Goal: Book appointment/travel/reservation

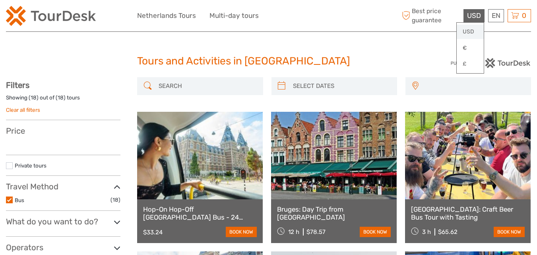
select select
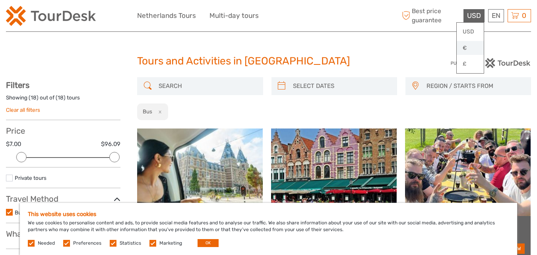
click at [461, 41] on link "€" at bounding box center [470, 48] width 27 height 14
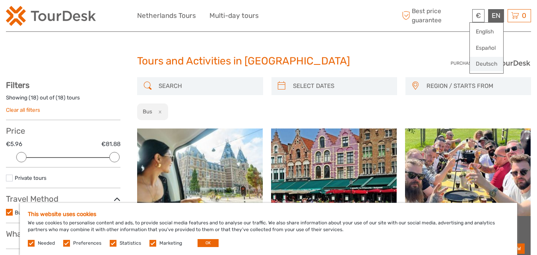
click at [481, 62] on link "Deutsch" at bounding box center [486, 64] width 33 height 14
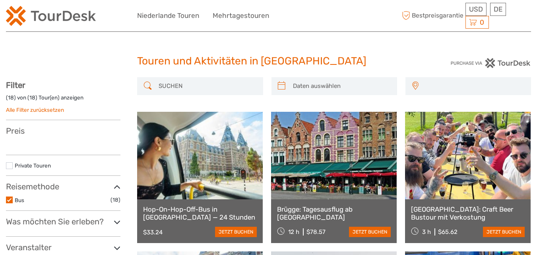
select select
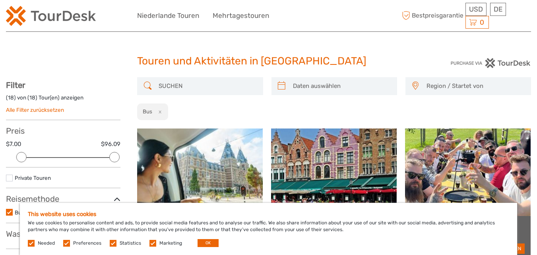
click at [200, 88] on input "search" at bounding box center [206, 86] width 103 height 14
click at [456, 83] on span "Region / Startet von" at bounding box center [475, 86] width 104 height 13
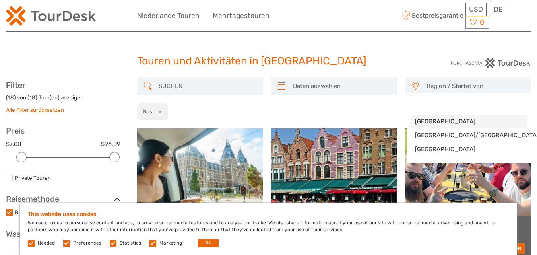
click at [443, 124] on span "[GEOGRAPHIC_DATA]" at bounding box center [462, 121] width 94 height 8
select select "[GEOGRAPHIC_DATA]"
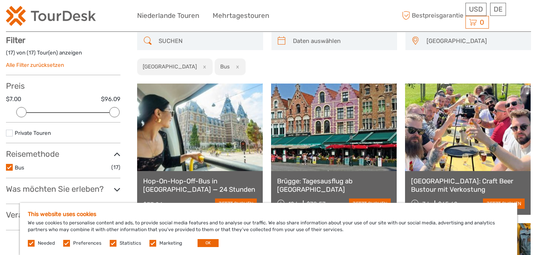
scroll to position [45, 0]
click at [217, 37] on input "search" at bounding box center [206, 41] width 103 height 14
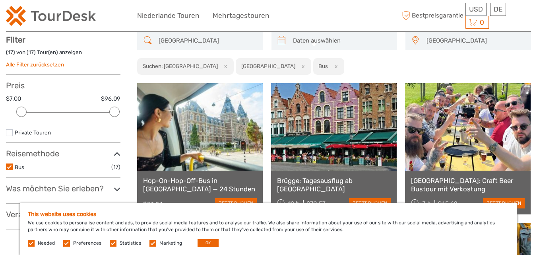
type input "frankfurt"
type input "02/10/2025"
click at [291, 43] on input "search" at bounding box center [341, 41] width 103 height 14
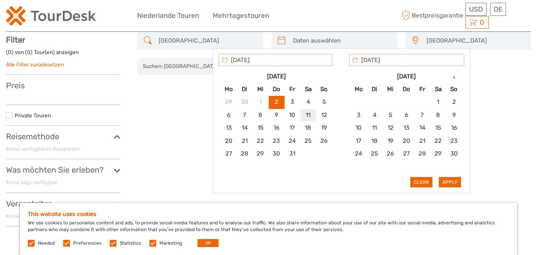
type input "11/10/2025"
type input "04/10/2025"
type input "05/10/2025"
type input "04/10/2025"
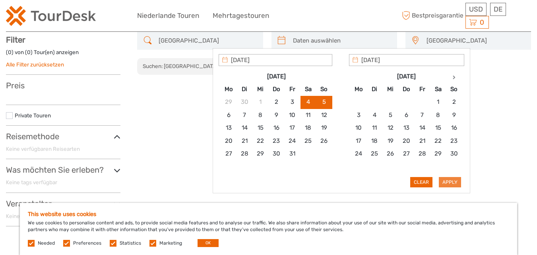
click at [445, 184] on button "Apply" at bounding box center [450, 182] width 22 height 10
type input "04/10/2025 - 05/10/2025"
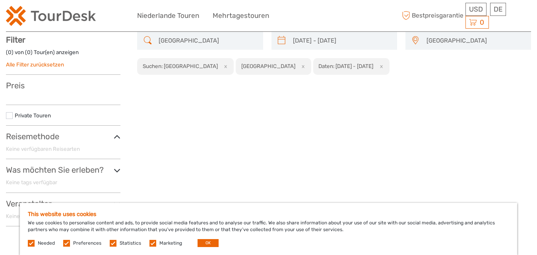
drag, startPoint x: 537, startPoint y: 131, endPoint x: 451, endPoint y: 87, distance: 96.6
click at [451, 87] on body "USD USD € £ DE English Español Deutsch Niederlande Touren Mehrtagestouren mehr …" at bounding box center [268, 203] width 537 height 497
click at [285, 37] on icon at bounding box center [282, 40] width 8 height 13
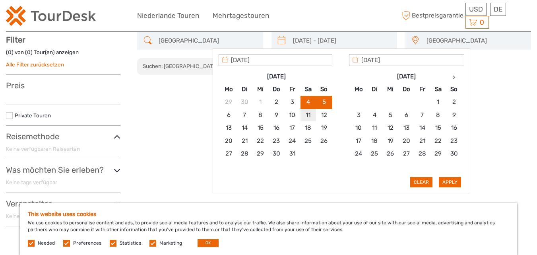
type input "11/10/2025"
type input "12/10/2025"
type input "11/10/2025"
click at [453, 180] on button "Apply" at bounding box center [450, 182] width 22 height 10
type input "11/10/2025 - 12/10/2025"
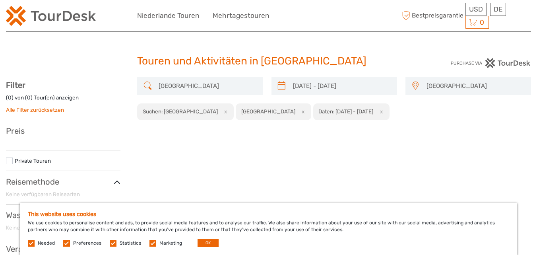
click at [281, 89] on icon at bounding box center [282, 86] width 8 height 13
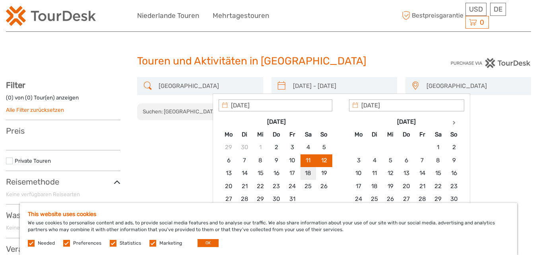
type input "18/10/2025"
type input "19/10/2025"
type input "18/10/2025"
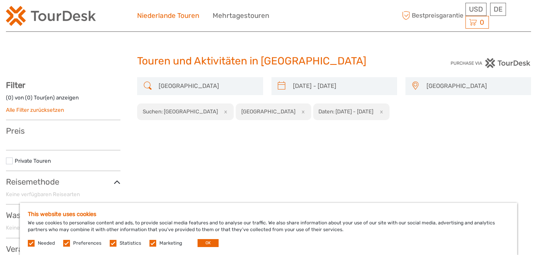
click at [193, 17] on link "Niederlande Touren" at bounding box center [168, 16] width 62 height 12
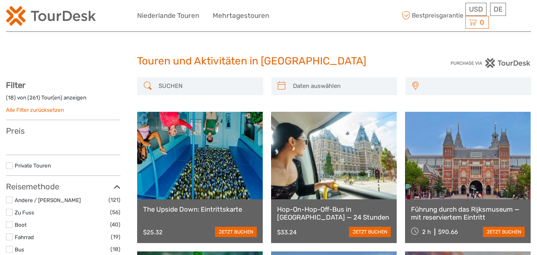
select select
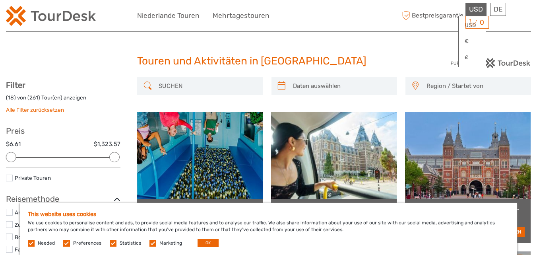
click at [482, 10] on span "USD" at bounding box center [476, 9] width 14 height 8
click at [466, 41] on link "€" at bounding box center [472, 41] width 27 height 14
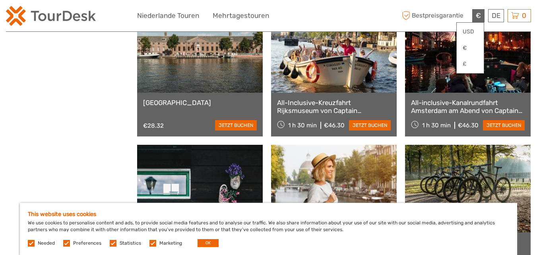
scroll to position [663, 0]
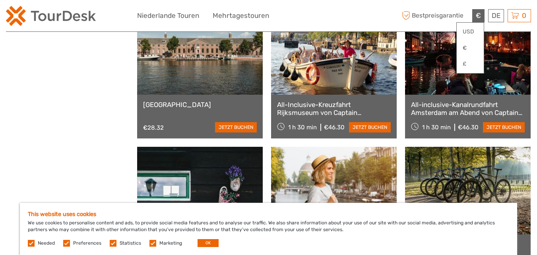
click at [314, 84] on link at bounding box center [334, 50] width 126 height 87
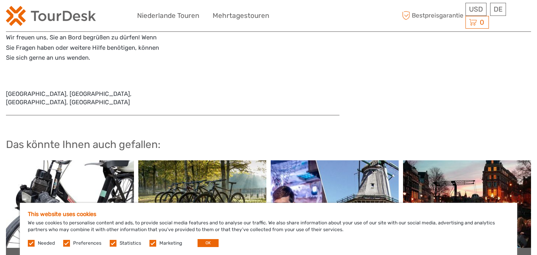
scroll to position [1466, 0]
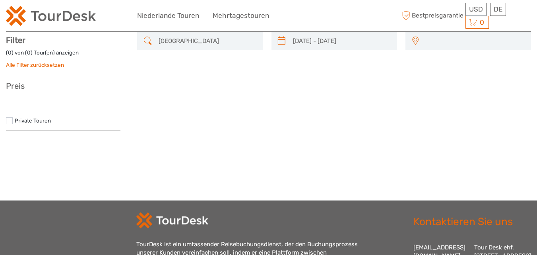
type input "[DATE] - [DATE]"
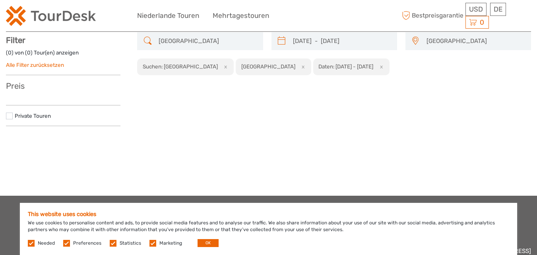
scroll to position [45, 0]
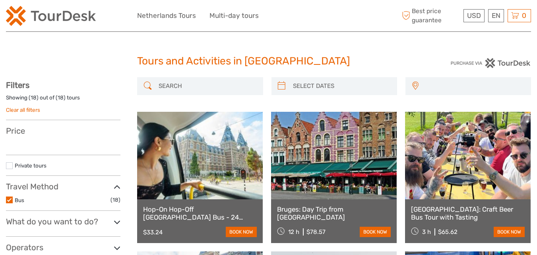
select select
